Goal: Task Accomplishment & Management: Manage account settings

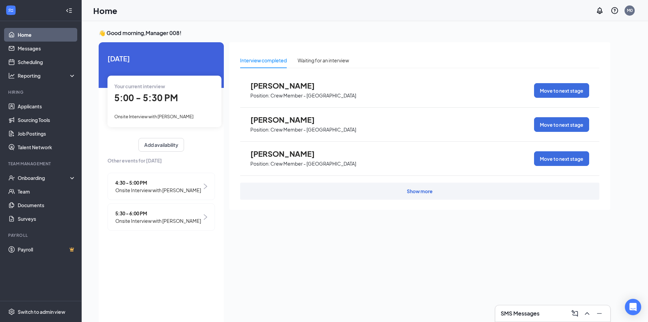
click at [187, 216] on span "5:30 - 6:00 PM" at bounding box center [158, 212] width 86 height 7
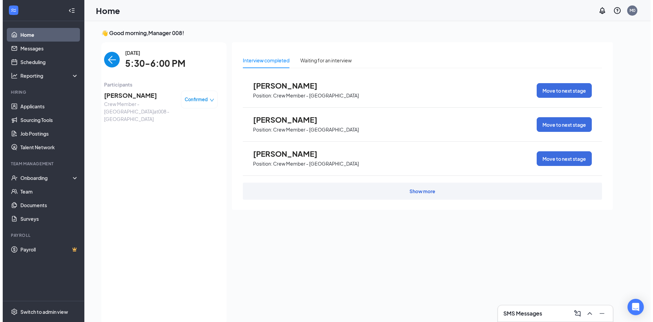
scroll to position [3, 0]
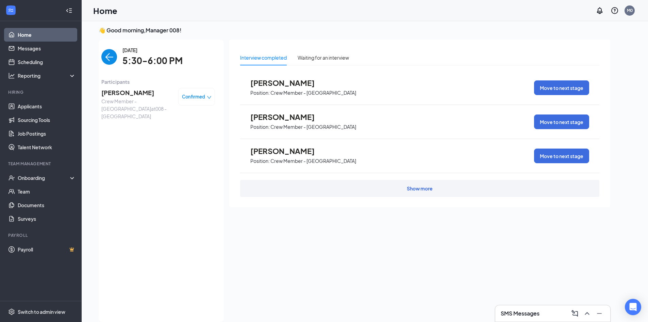
click at [149, 94] on span "[PERSON_NAME]" at bounding box center [136, 93] width 71 height 10
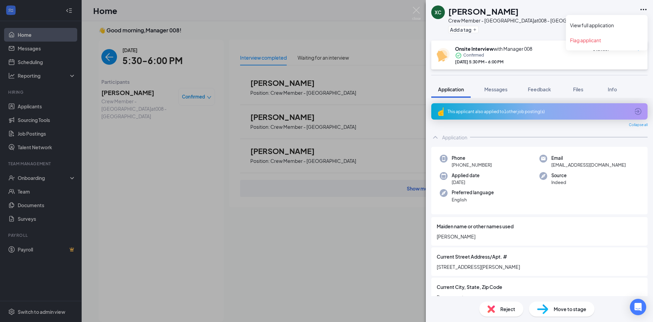
click at [645, 11] on icon "Ellipses" at bounding box center [644, 9] width 8 height 8
click at [608, 27] on link "View full application" at bounding box center [607, 25] width 74 height 7
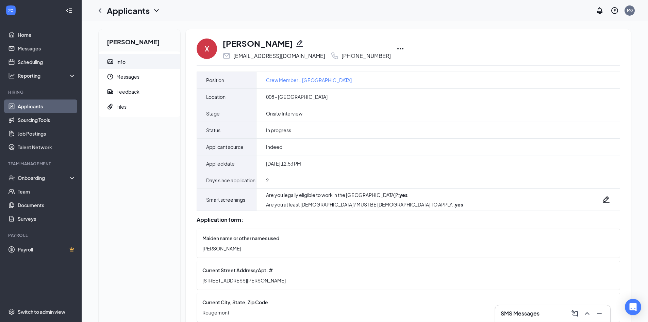
click at [397, 48] on icon "Ellipses" at bounding box center [400, 48] width 6 height 1
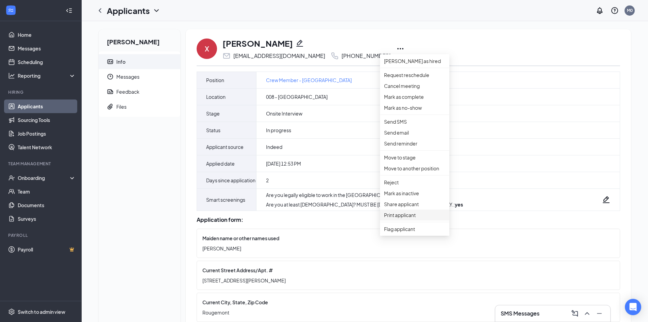
click at [398, 218] on p "Print applicant" at bounding box center [414, 214] width 61 height 7
